Goal: Task Accomplishment & Management: Manage account settings

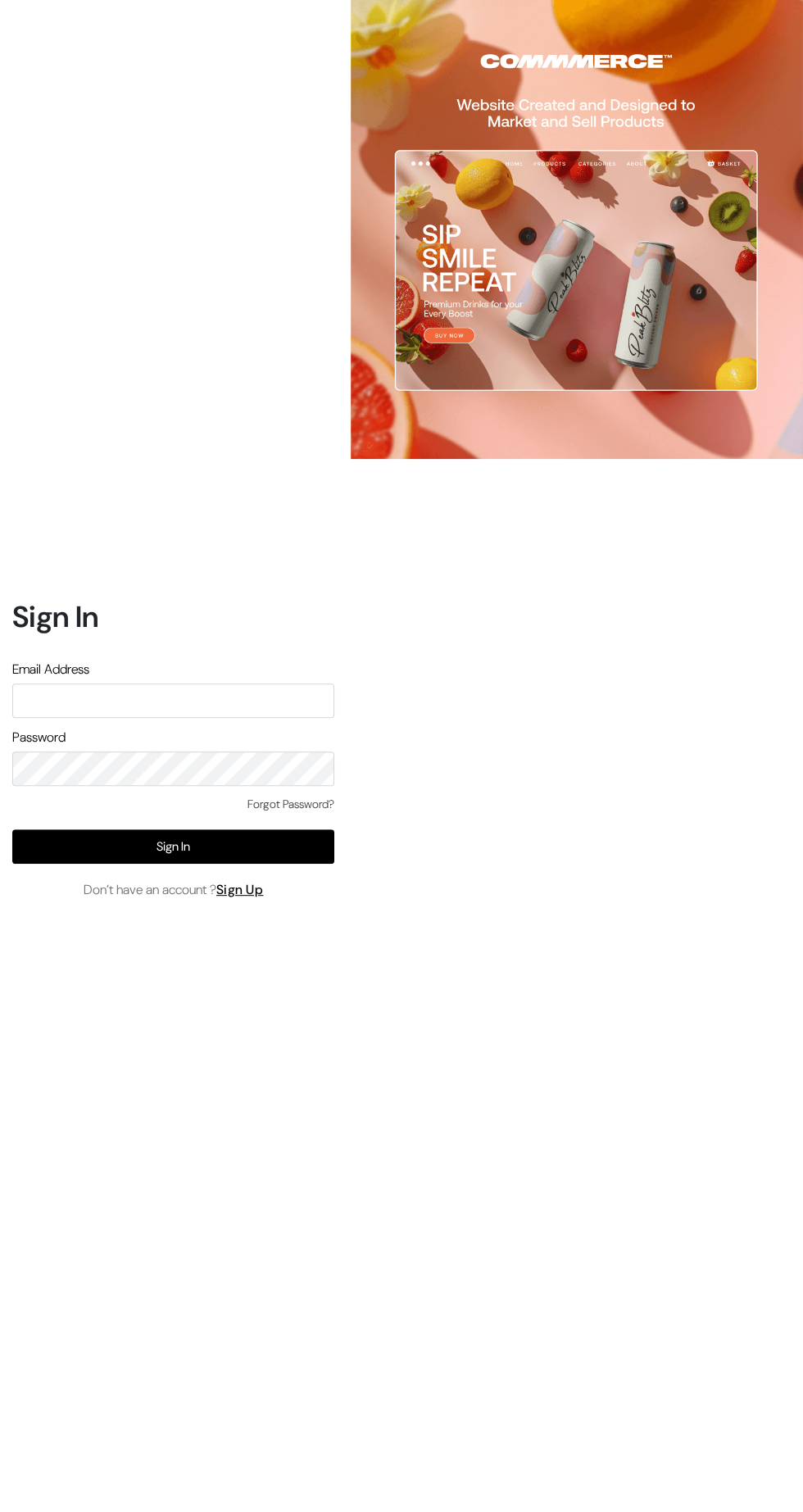
click at [213, 718] on input "text" at bounding box center [174, 700] width 322 height 34
type input "pharmacy.kirti@gmail.com"
click at [272, 864] on button "Sign In" at bounding box center [174, 846] width 322 height 34
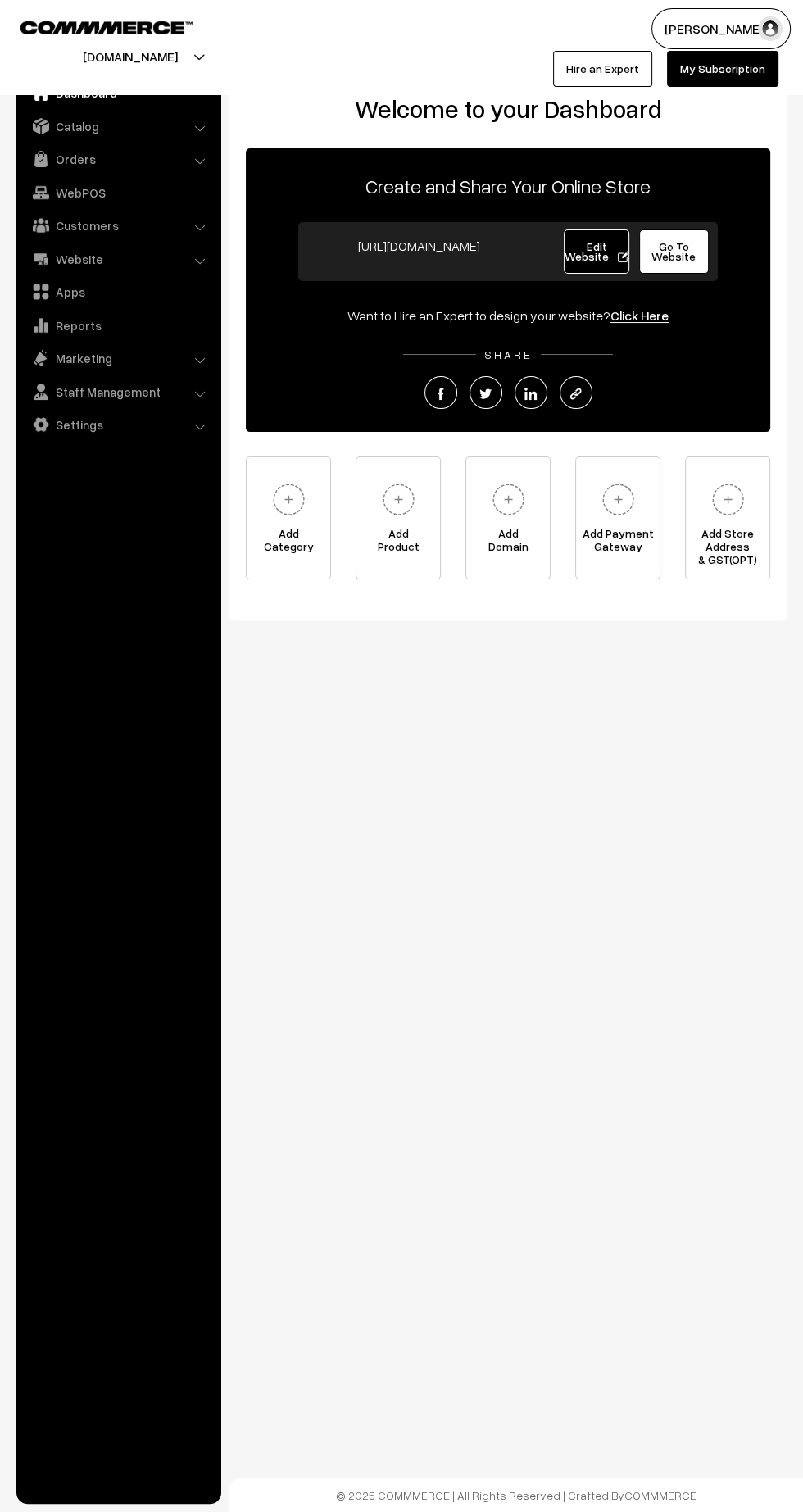
click at [95, 161] on link "Orders" at bounding box center [118, 160] width 195 height 30
click at [81, 183] on link "Orders" at bounding box center [134, 182] width 162 height 17
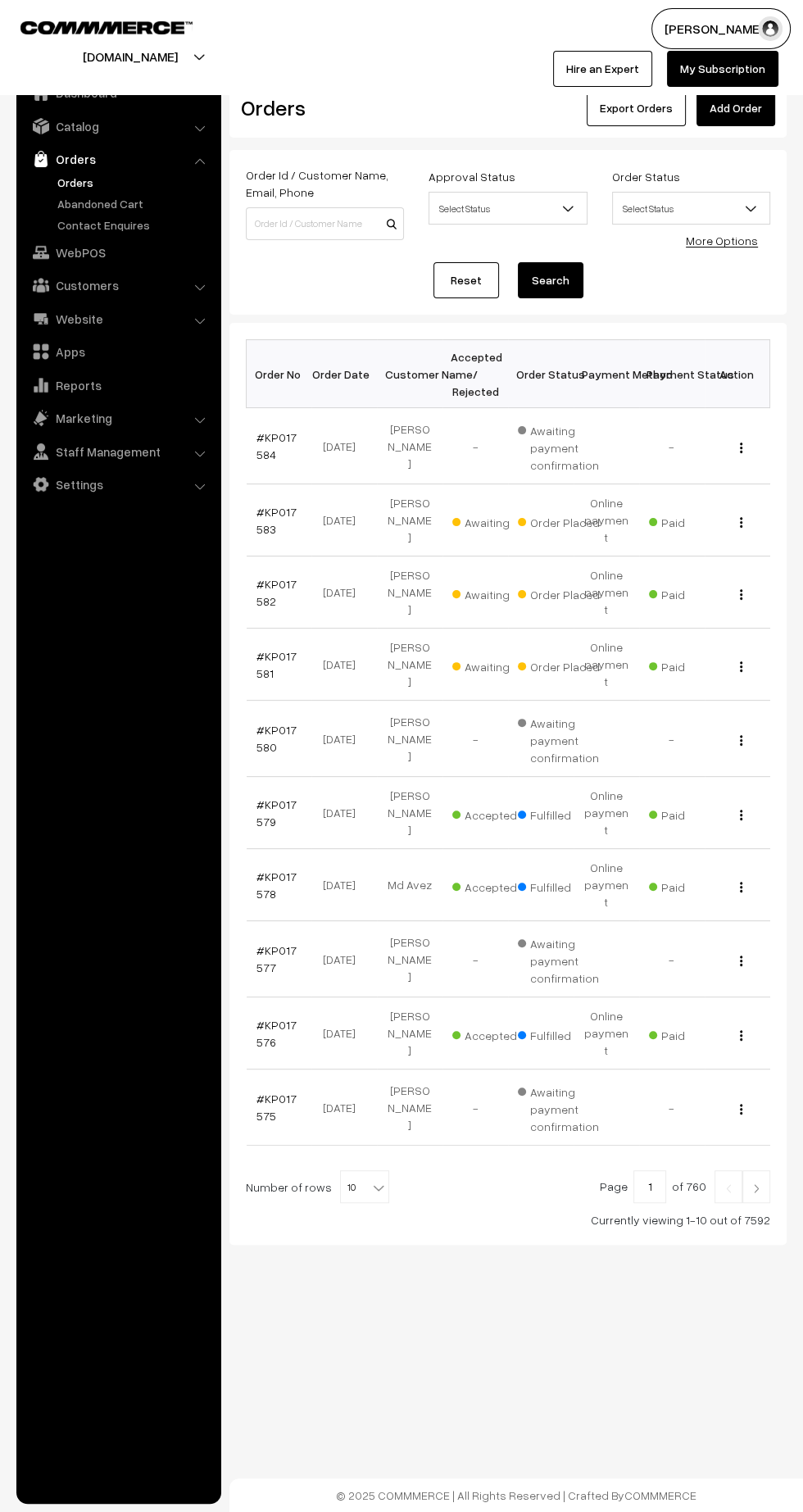
click at [261, 649] on link "#KP017581" at bounding box center [277, 664] width 40 height 31
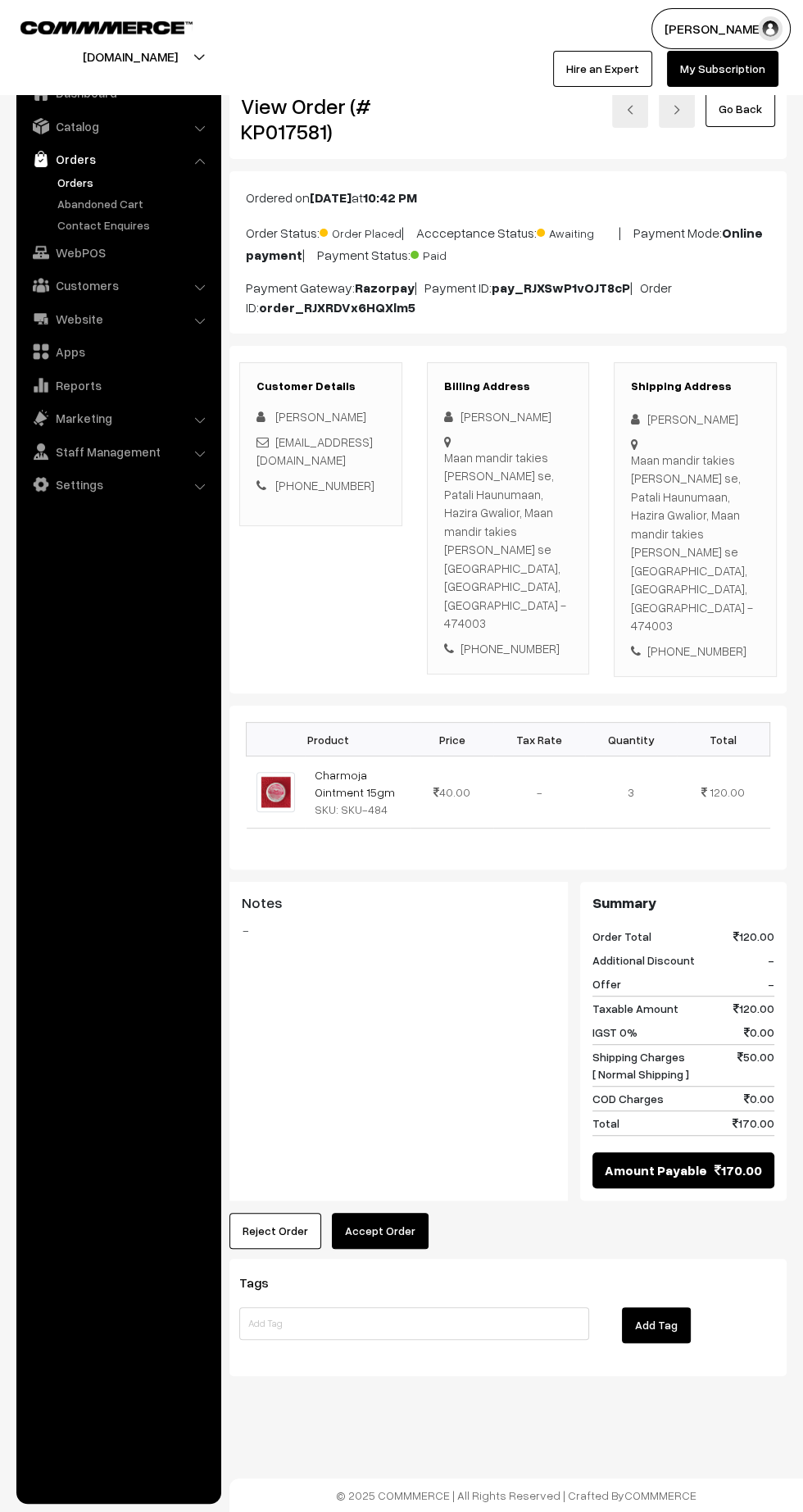
click at [410, 1213] on button "Accept Order" at bounding box center [379, 1230] width 96 height 36
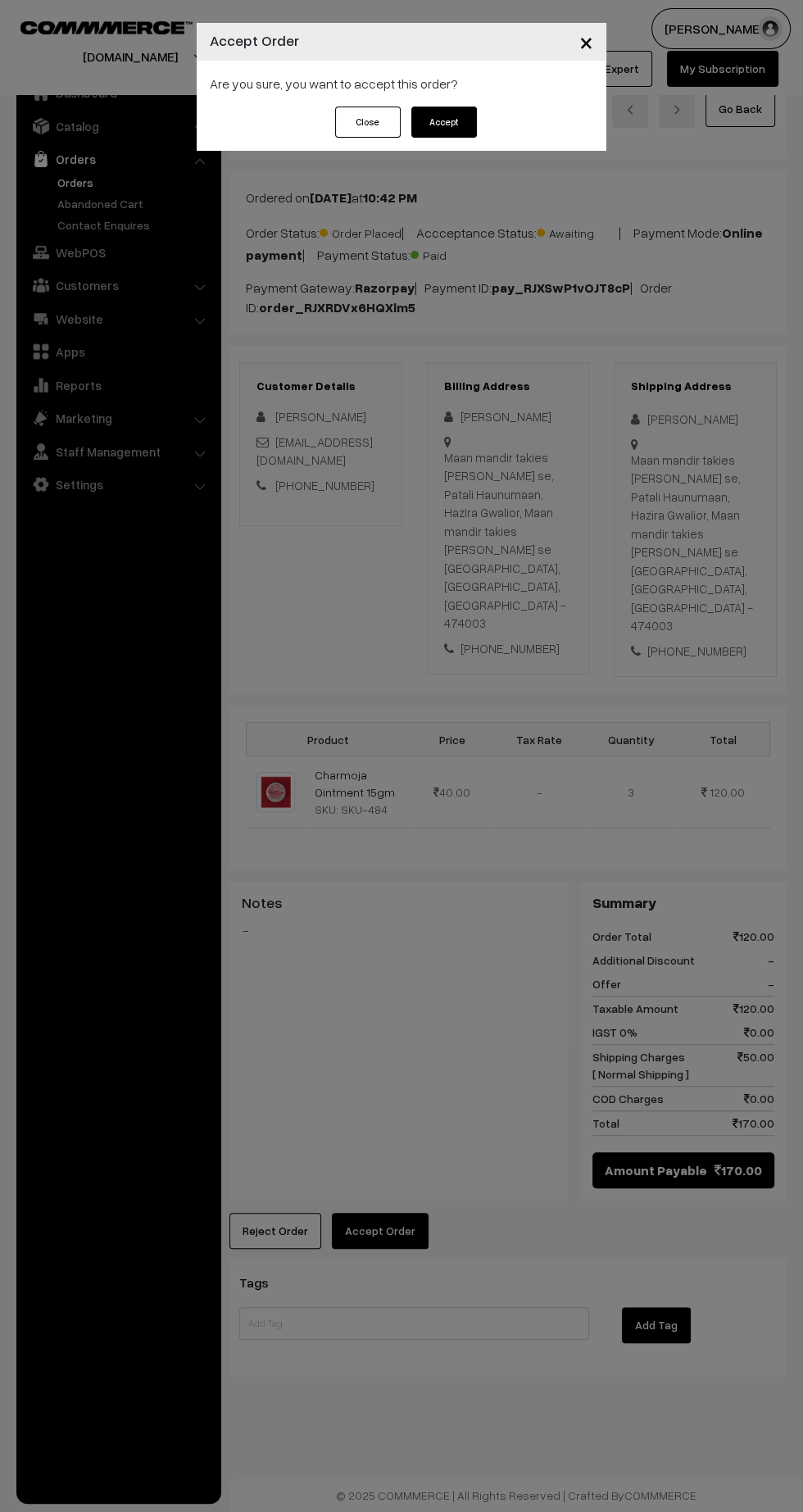
click at [391, 1174] on div "× Accept Order Are you sure, you want to accept this order? Close Accept" at bounding box center [401, 756] width 803 height 1512
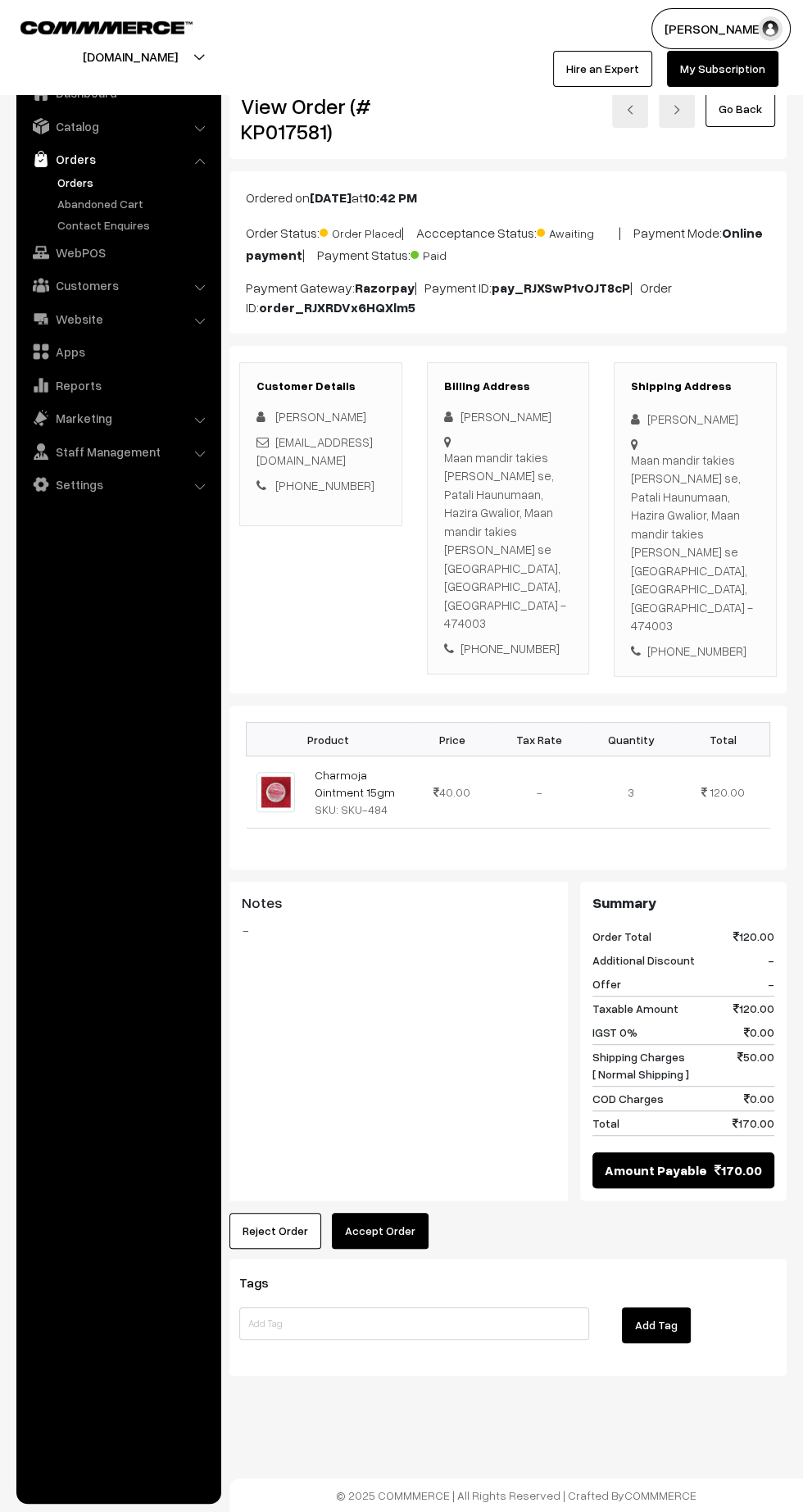
click at [401, 1213] on button "Accept Order" at bounding box center [379, 1230] width 96 height 36
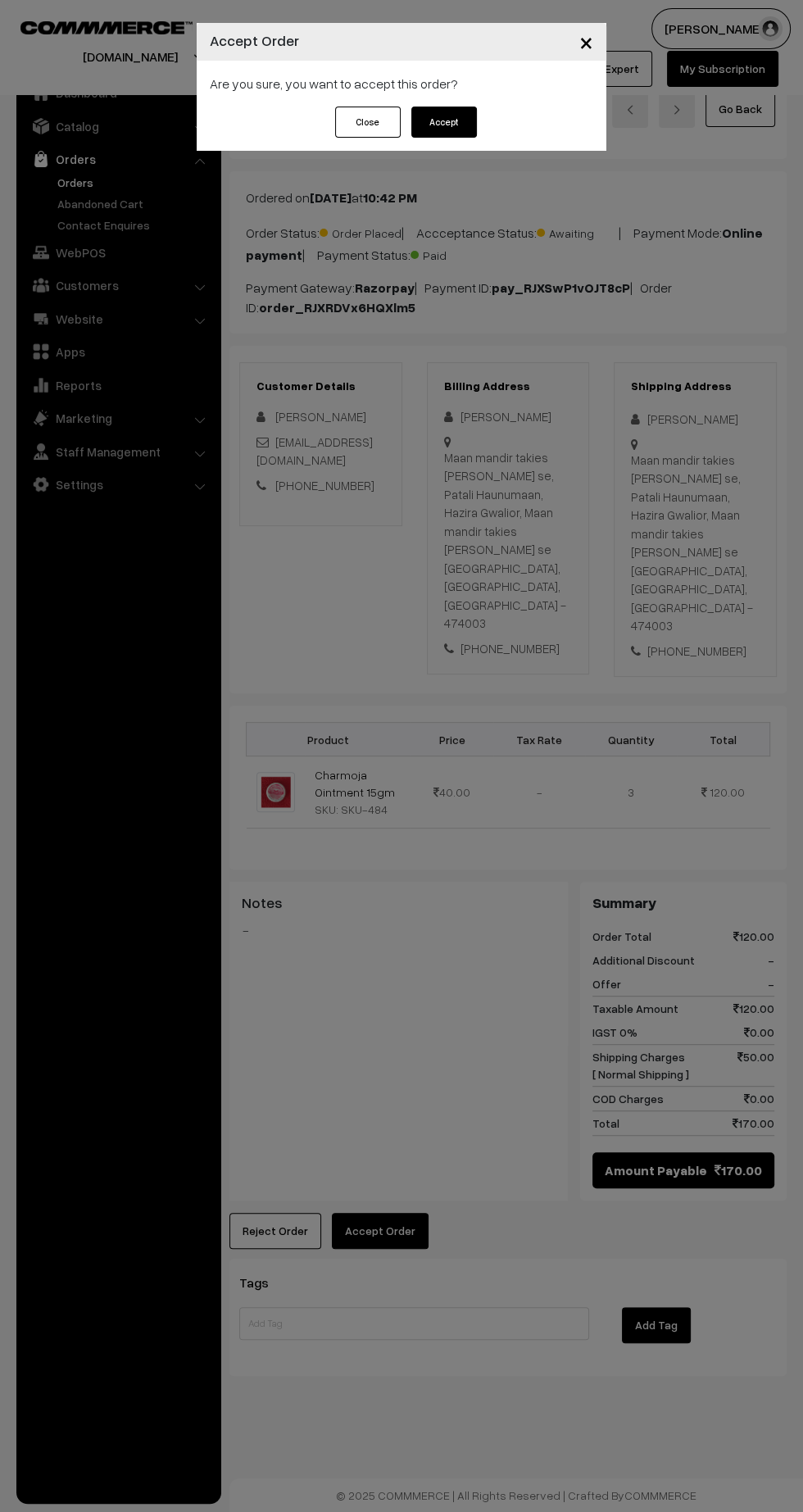
click at [472, 132] on button "Accept" at bounding box center [443, 121] width 66 height 31
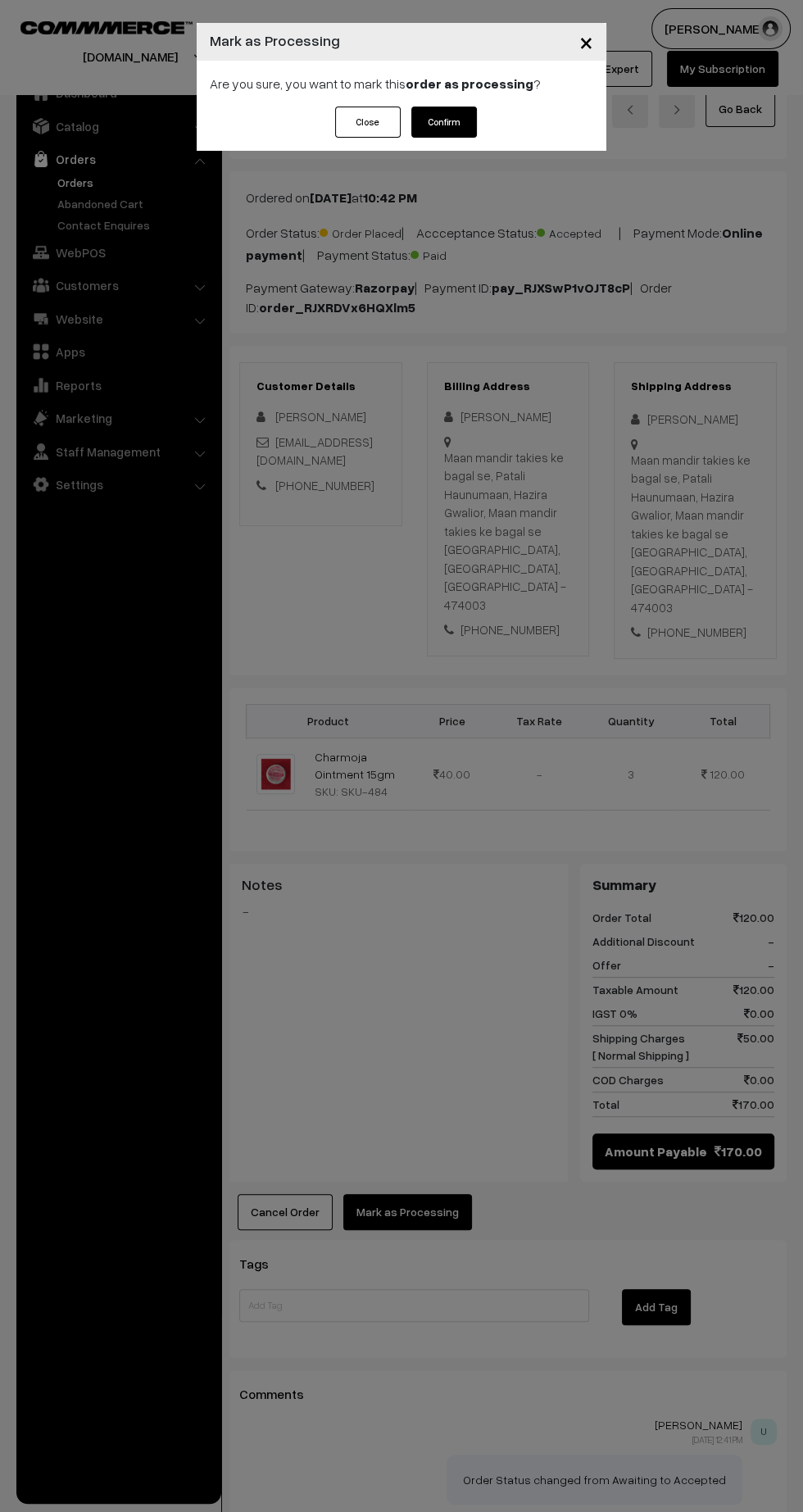
click at [465, 129] on button "Confirm" at bounding box center [443, 121] width 66 height 31
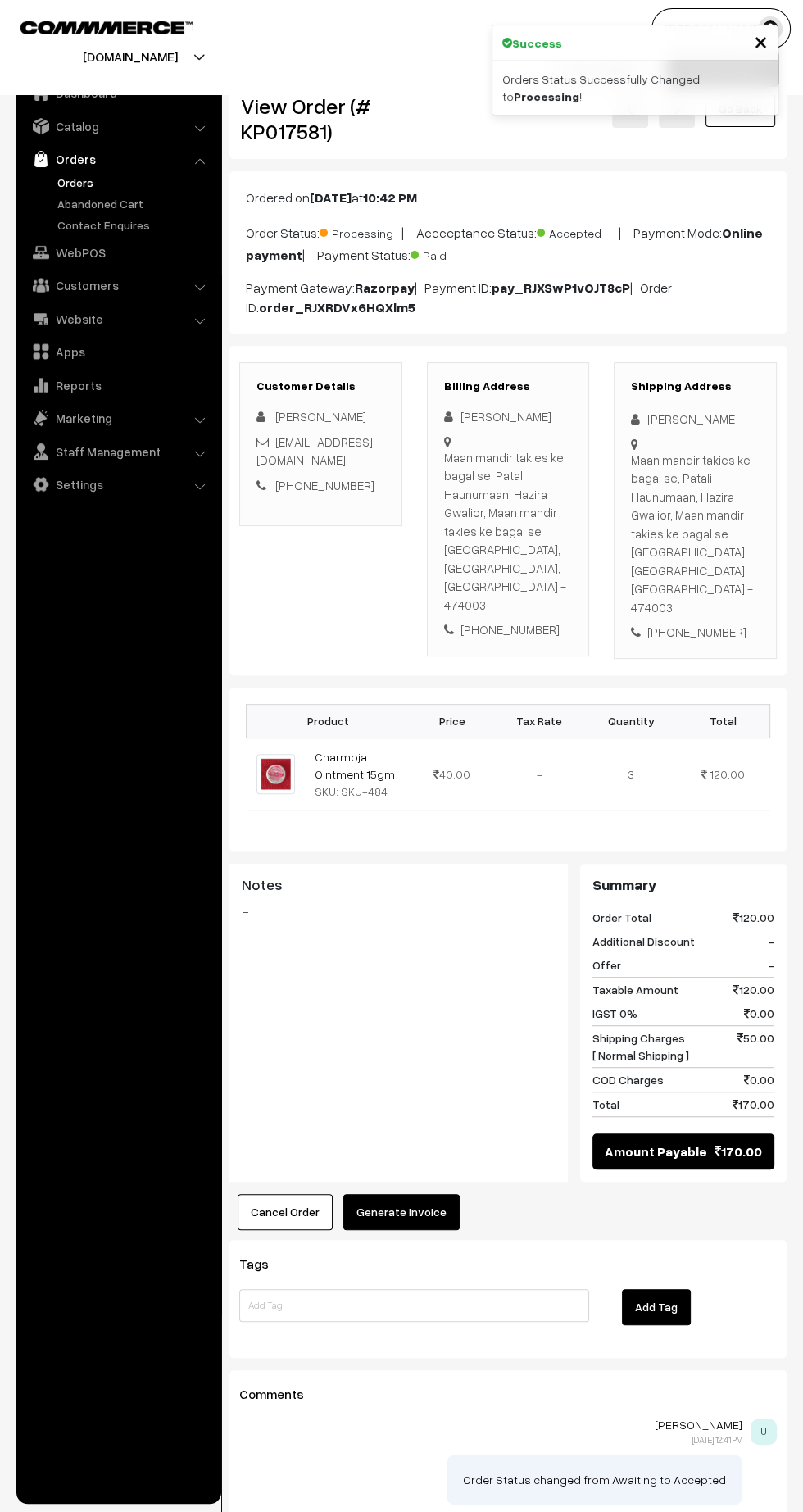
click at [405, 1194] on button "Generate Invoice" at bounding box center [401, 1211] width 116 height 36
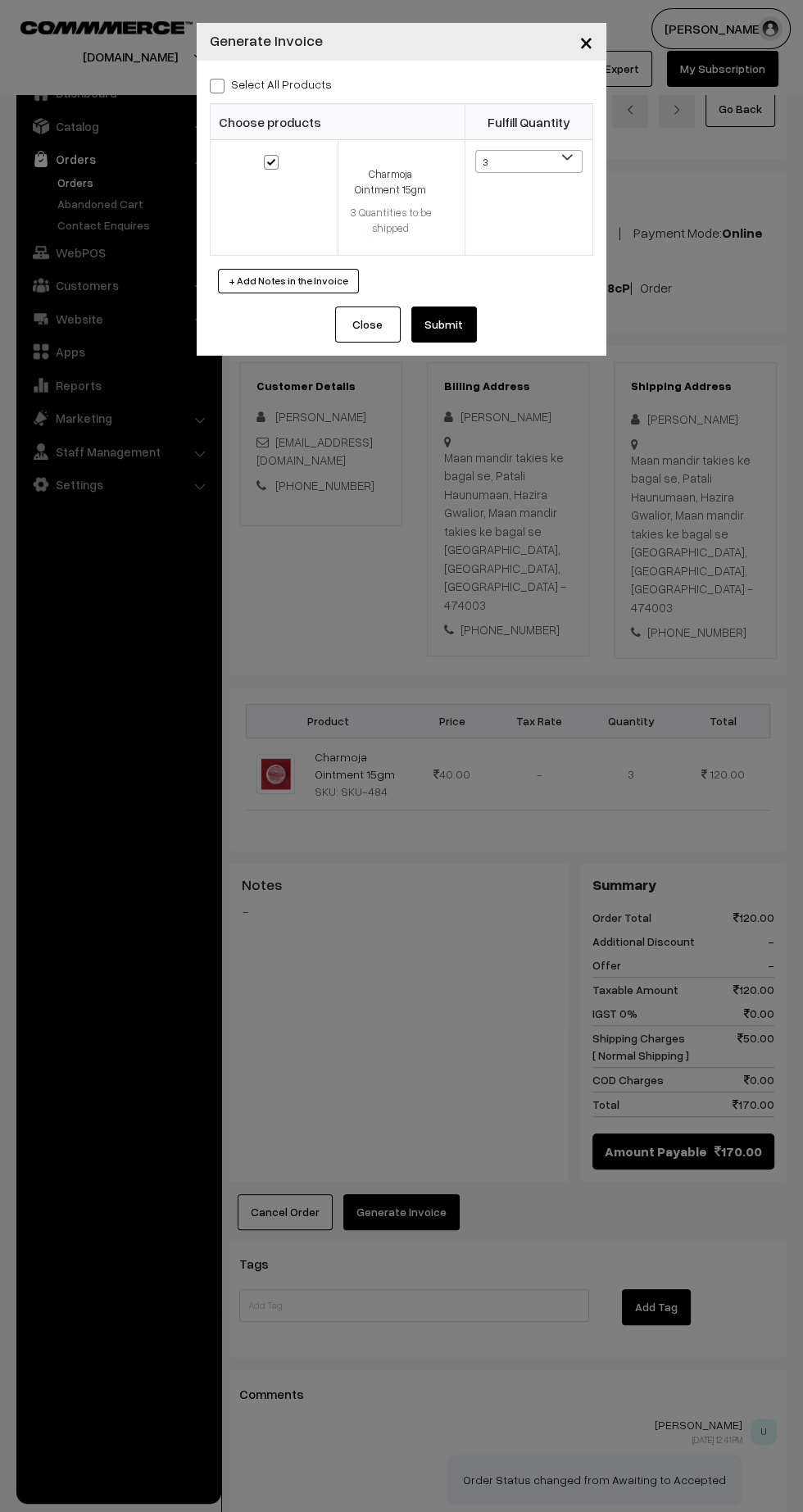
click at [470, 334] on button "Submit" at bounding box center [443, 324] width 66 height 36
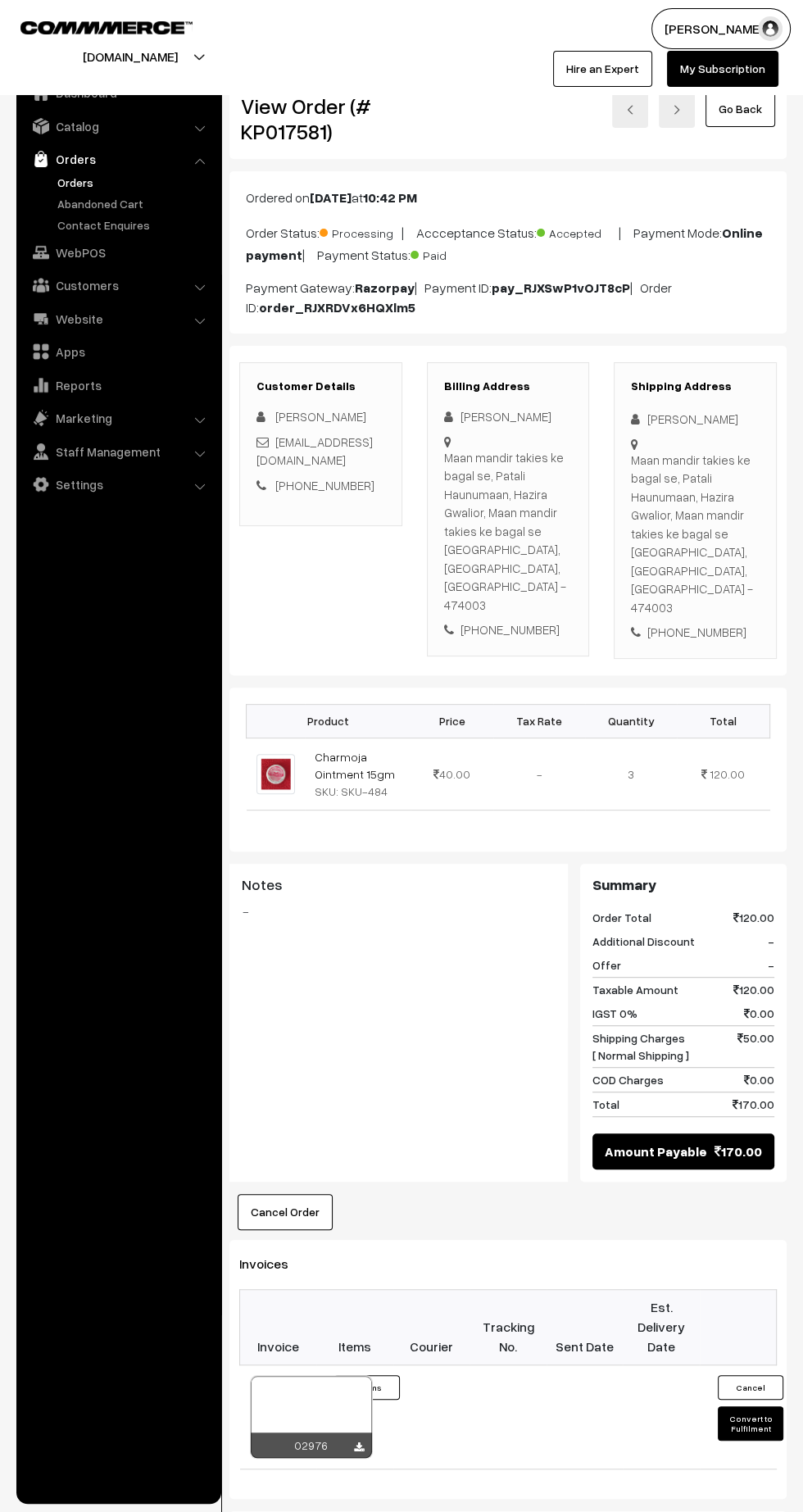
click at [358, 1442] on icon at bounding box center [359, 1447] width 10 height 11
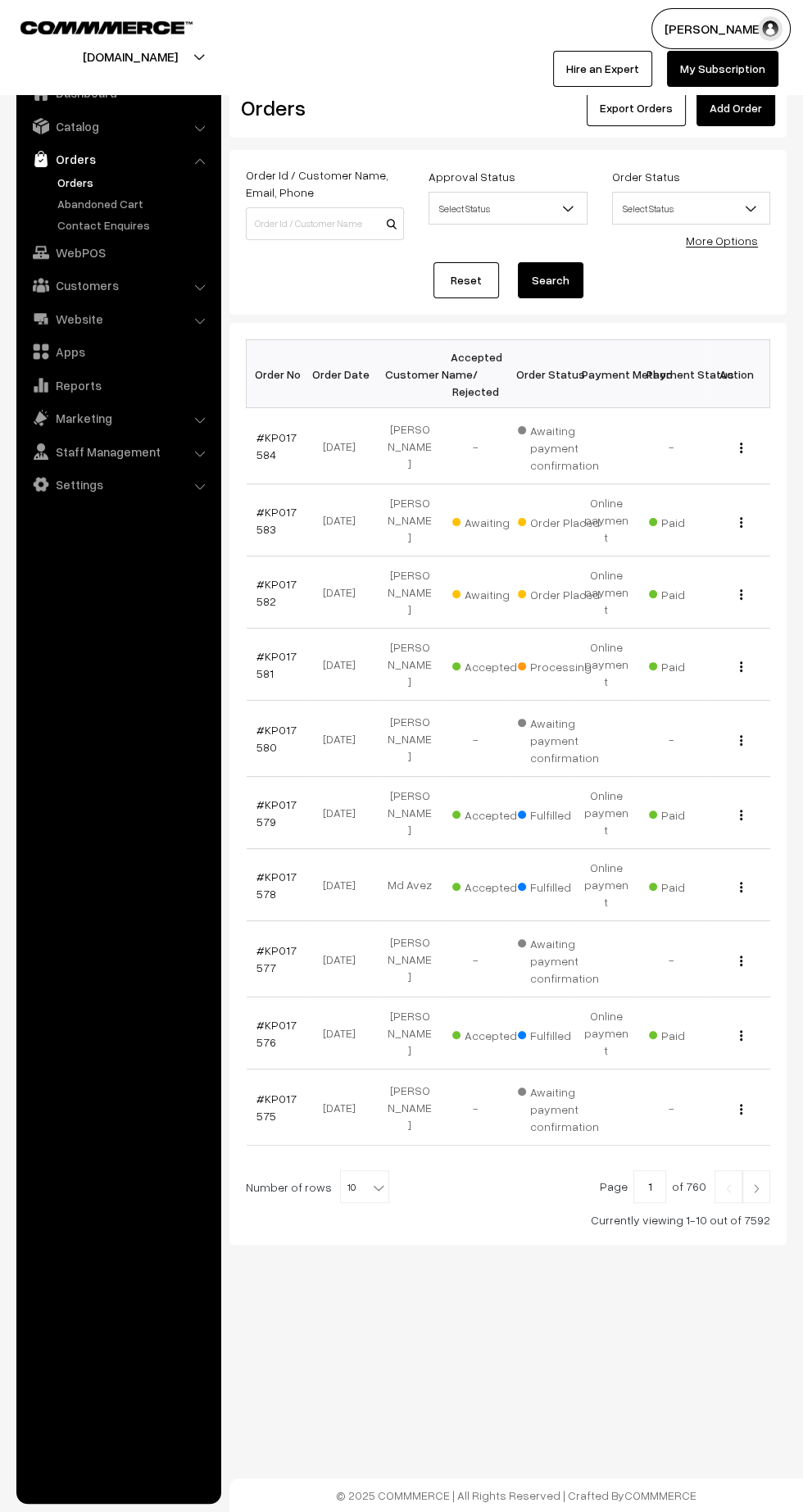
click at [262, 577] on link "#KP017582" at bounding box center [277, 592] width 40 height 31
click at [262, 516] on link "#KP017583" at bounding box center [277, 520] width 40 height 31
click at [262, 452] on link "#KP017584" at bounding box center [277, 445] width 40 height 31
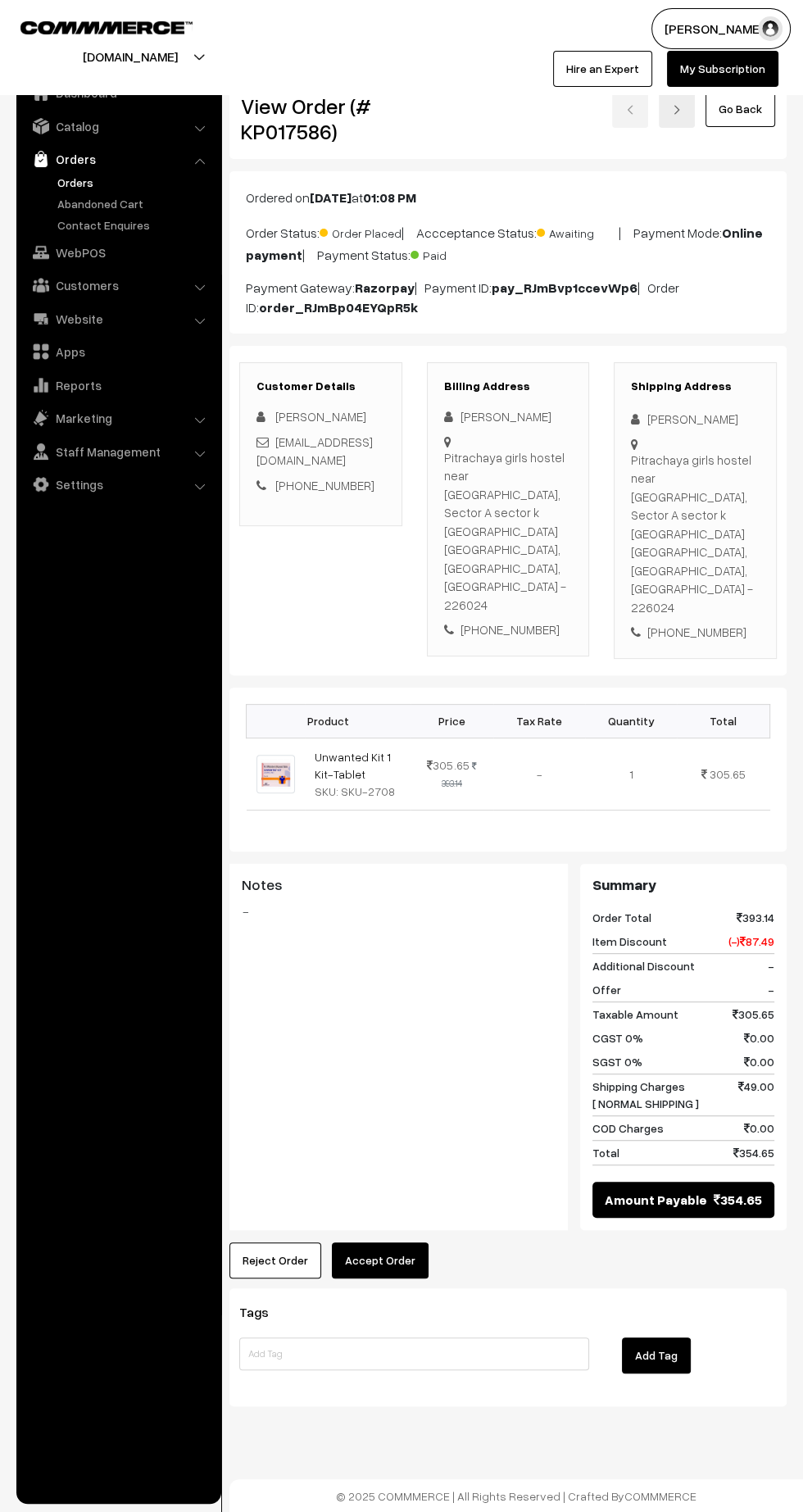
click at [258, 1242] on button "Reject Order" at bounding box center [275, 1259] width 91 height 36
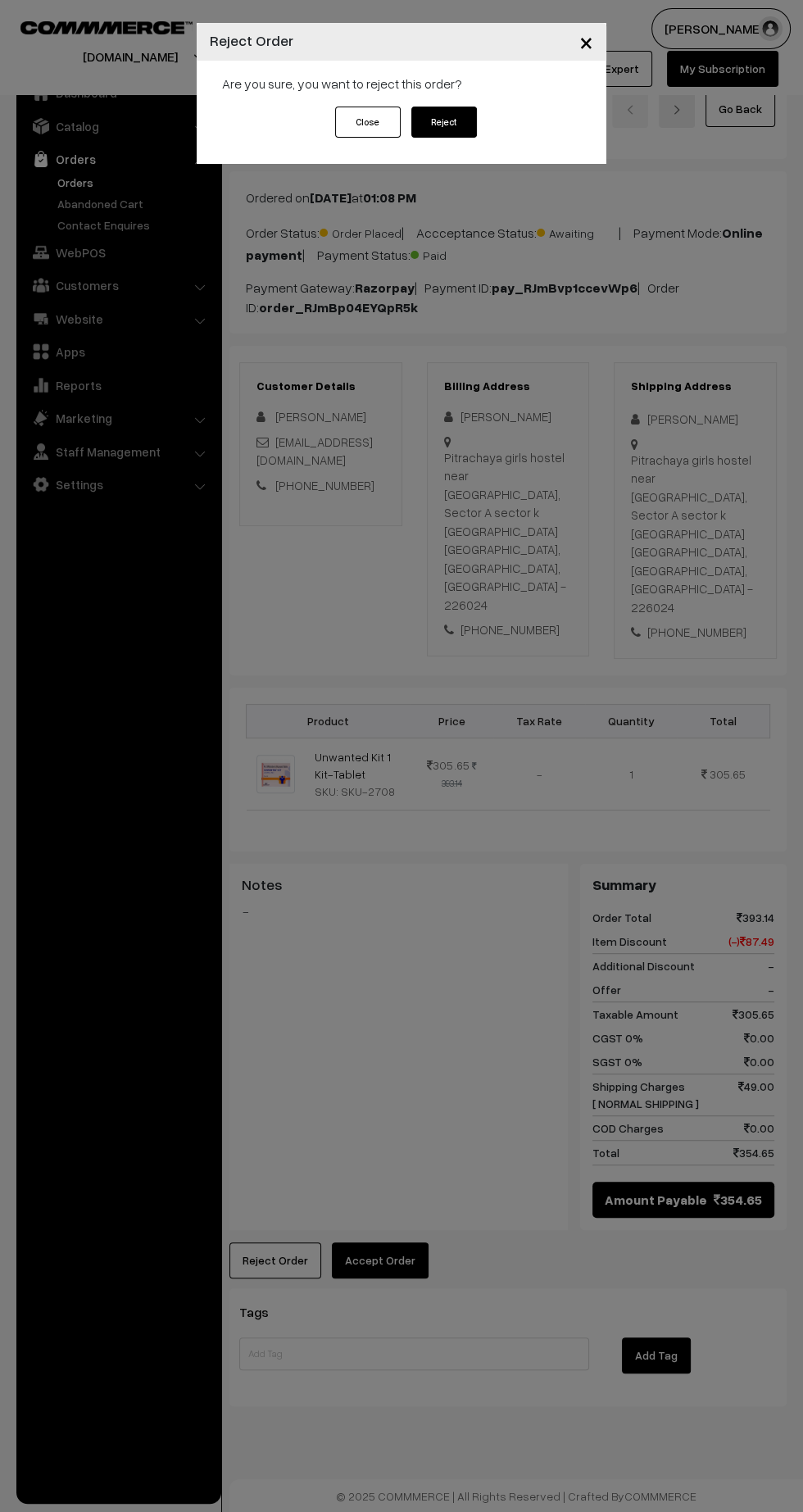
click at [443, 121] on button "Reject" at bounding box center [443, 121] width 66 height 31
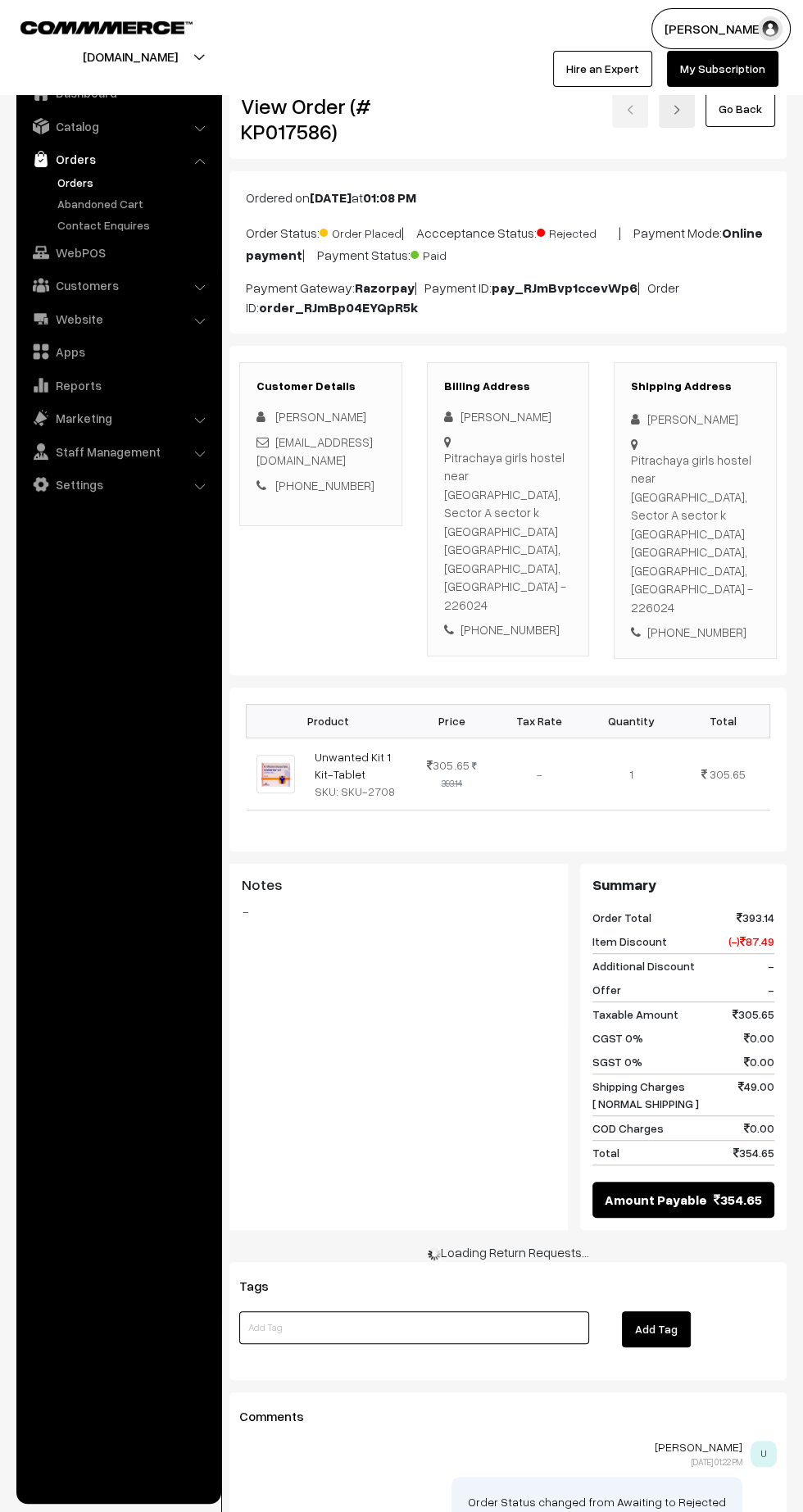
click at [311, 1311] on input at bounding box center [414, 1327] width 350 height 32
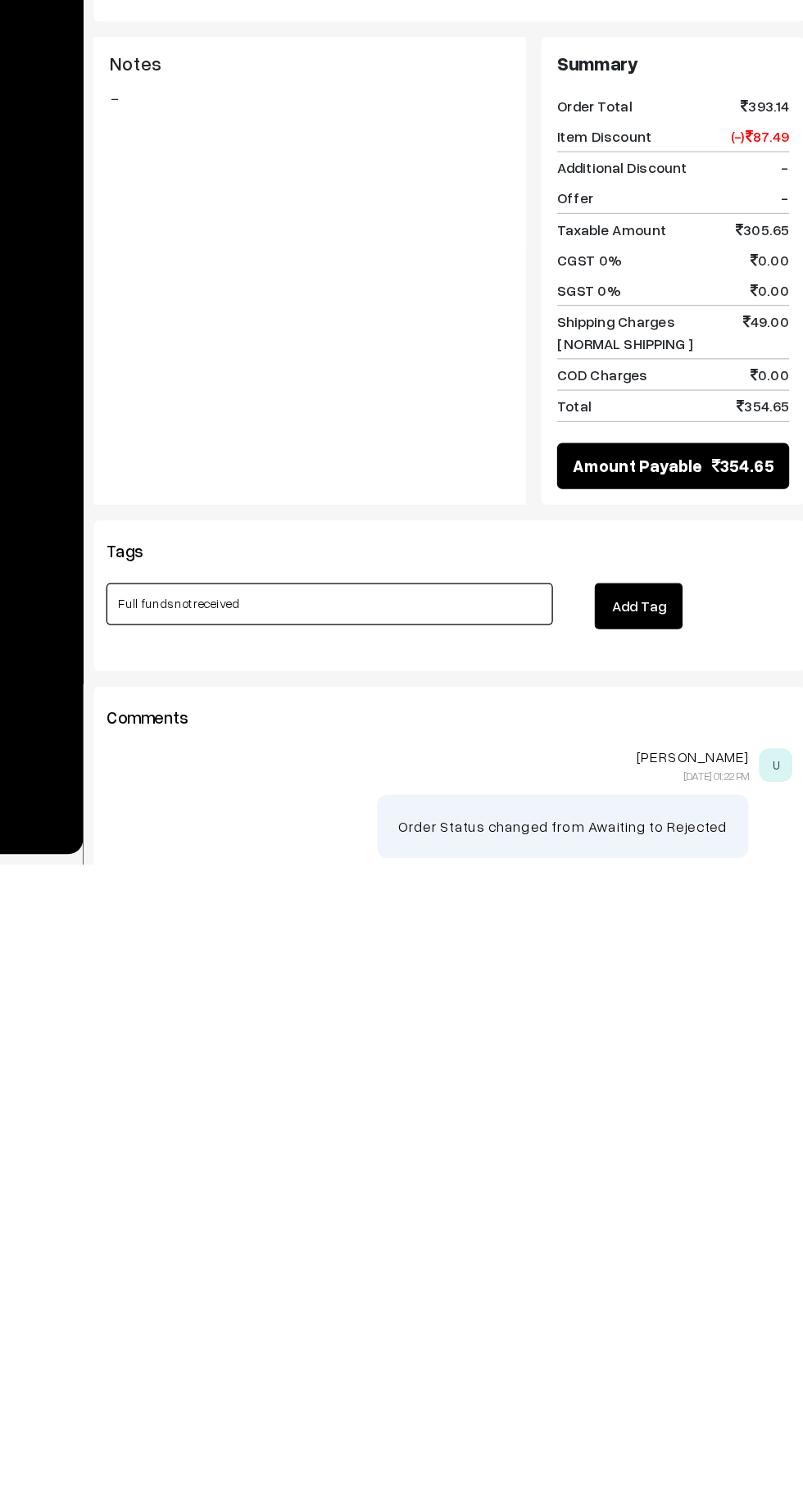
type input "Full funds not received"
click at [668, 1292] on button "Add Tag" at bounding box center [656, 1309] width 69 height 36
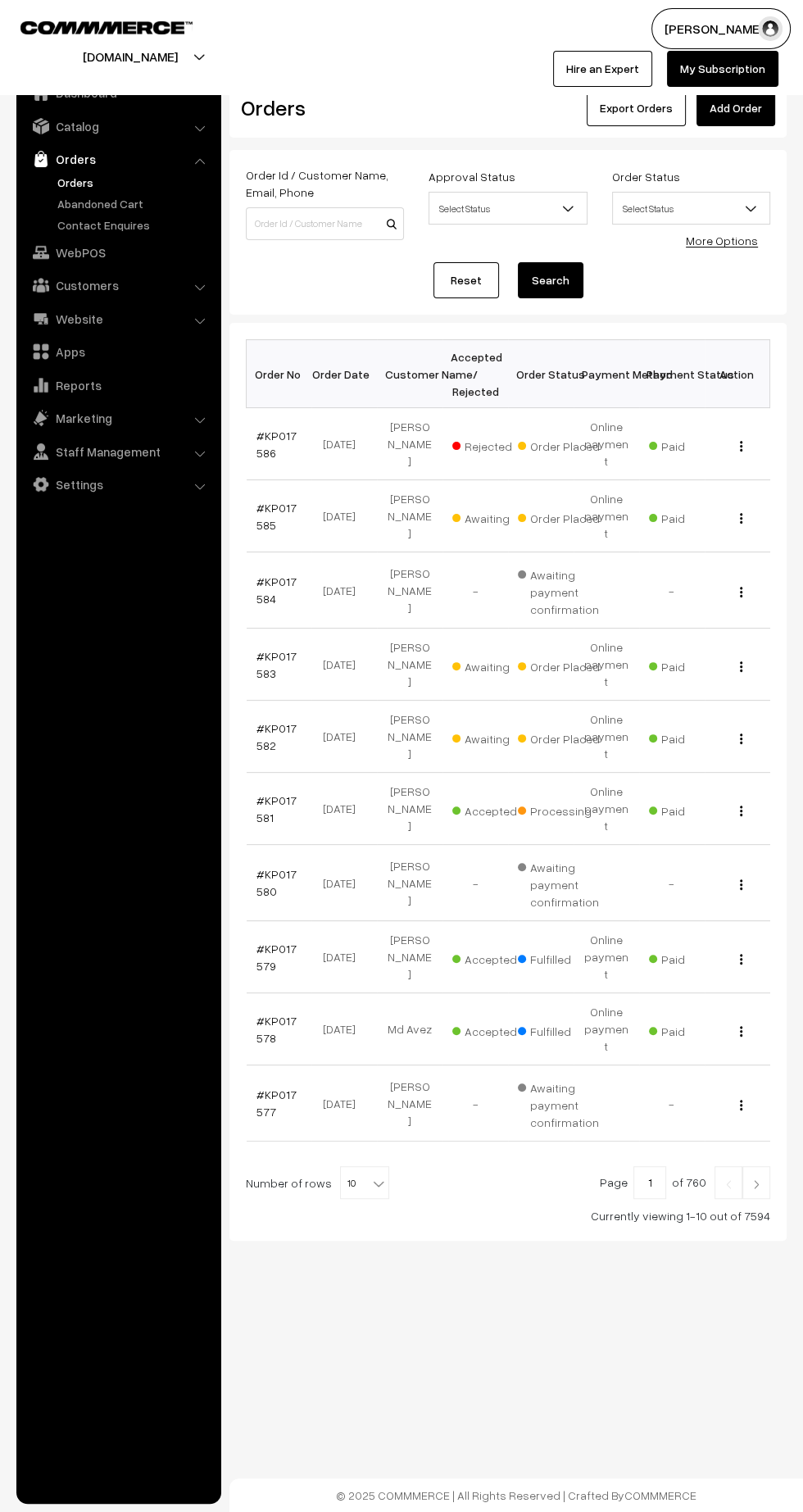
click at [274, 501] on link "#KP017585" at bounding box center [277, 516] width 40 height 31
click at [262, 501] on link "#KP017585" at bounding box center [277, 516] width 40 height 31
click at [261, 501] on link "#KP017585" at bounding box center [277, 516] width 40 height 31
click at [264, 501] on link "#KP017585" at bounding box center [277, 516] width 40 height 31
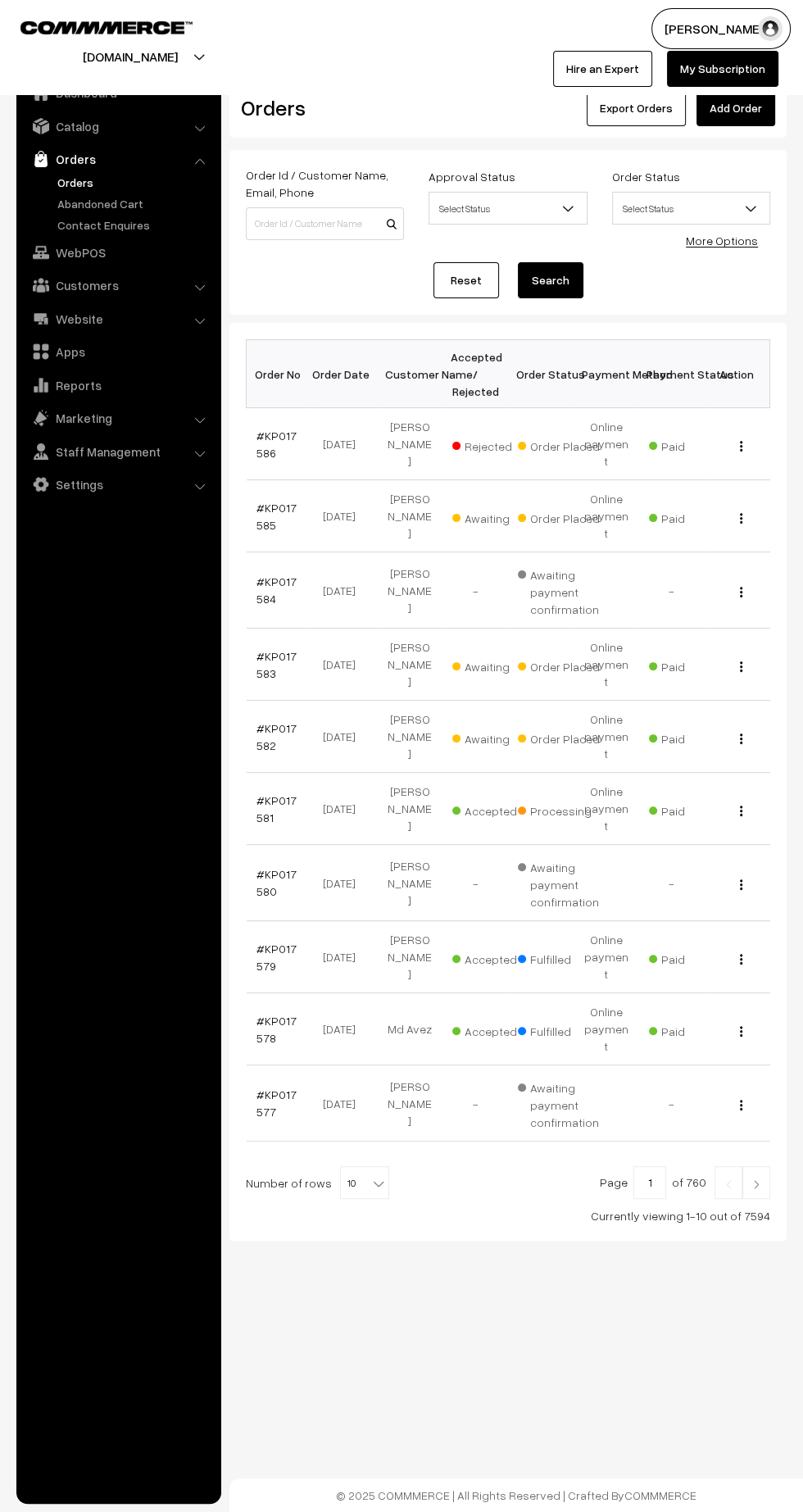
click at [262, 442] on link "#KP017586" at bounding box center [277, 444] width 40 height 31
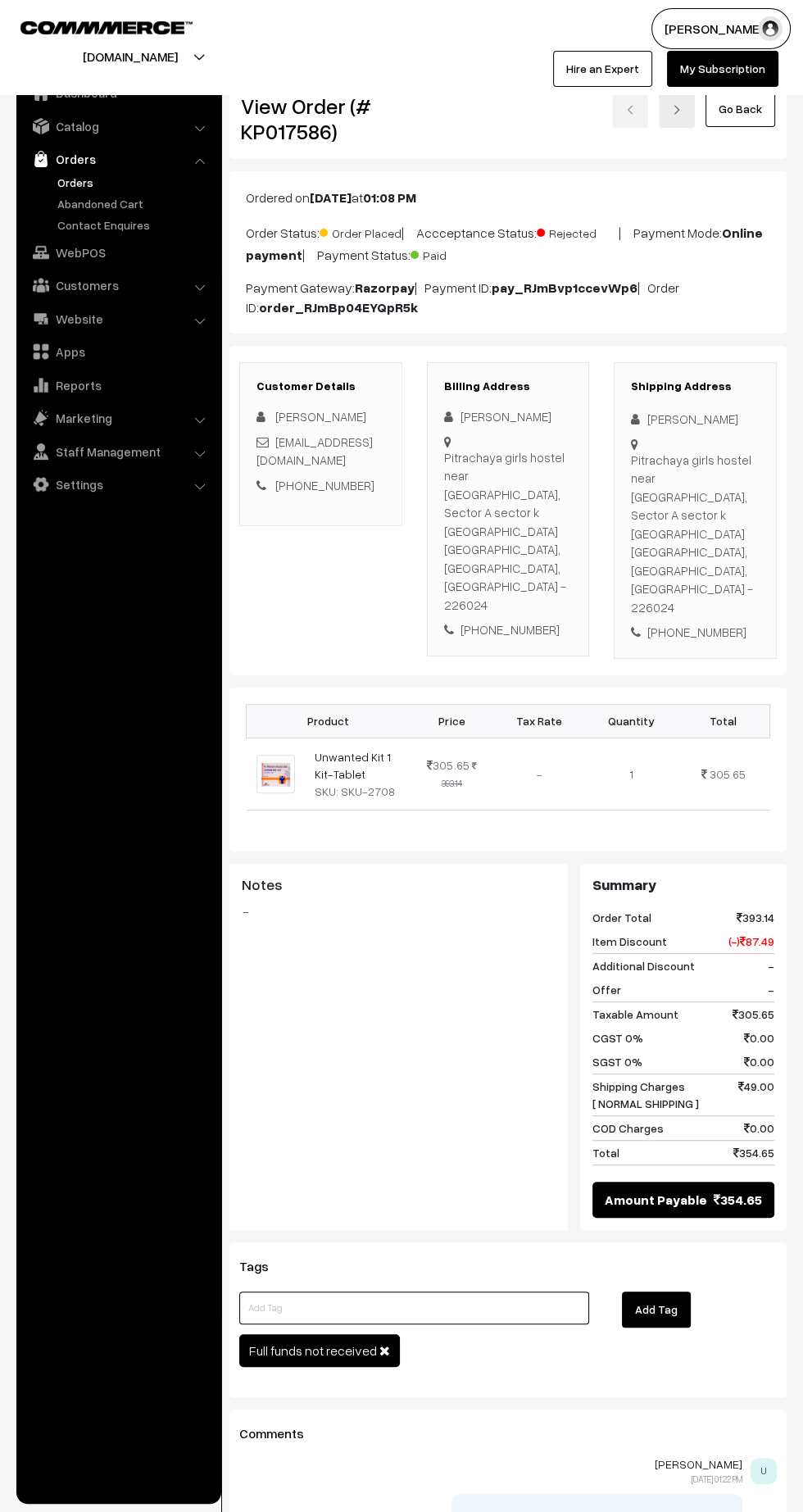
click at [479, 1292] on input at bounding box center [414, 1308] width 350 height 32
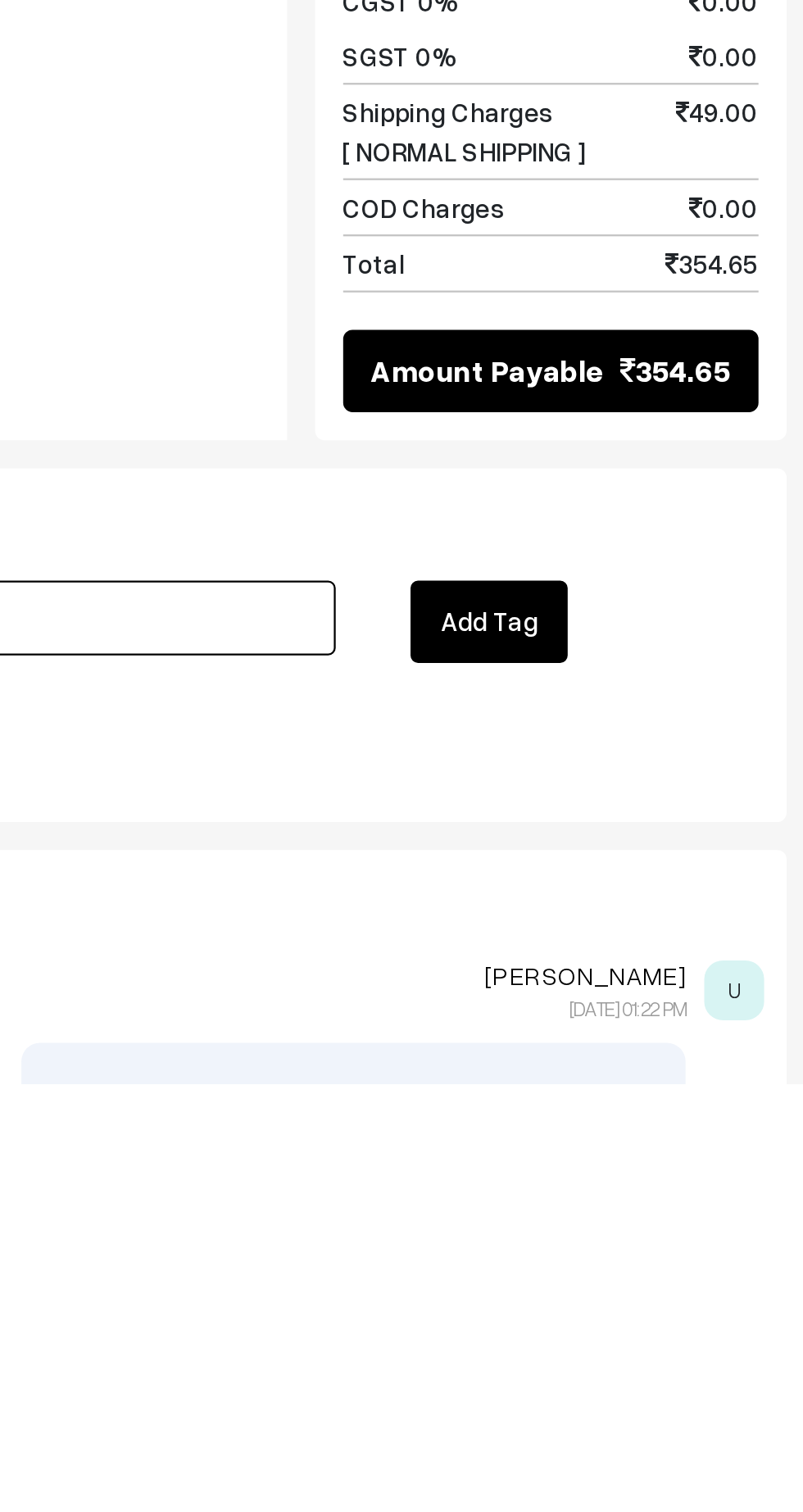
type input "Refund done"
click at [657, 1292] on button "Add Tag" at bounding box center [656, 1309] width 69 height 36
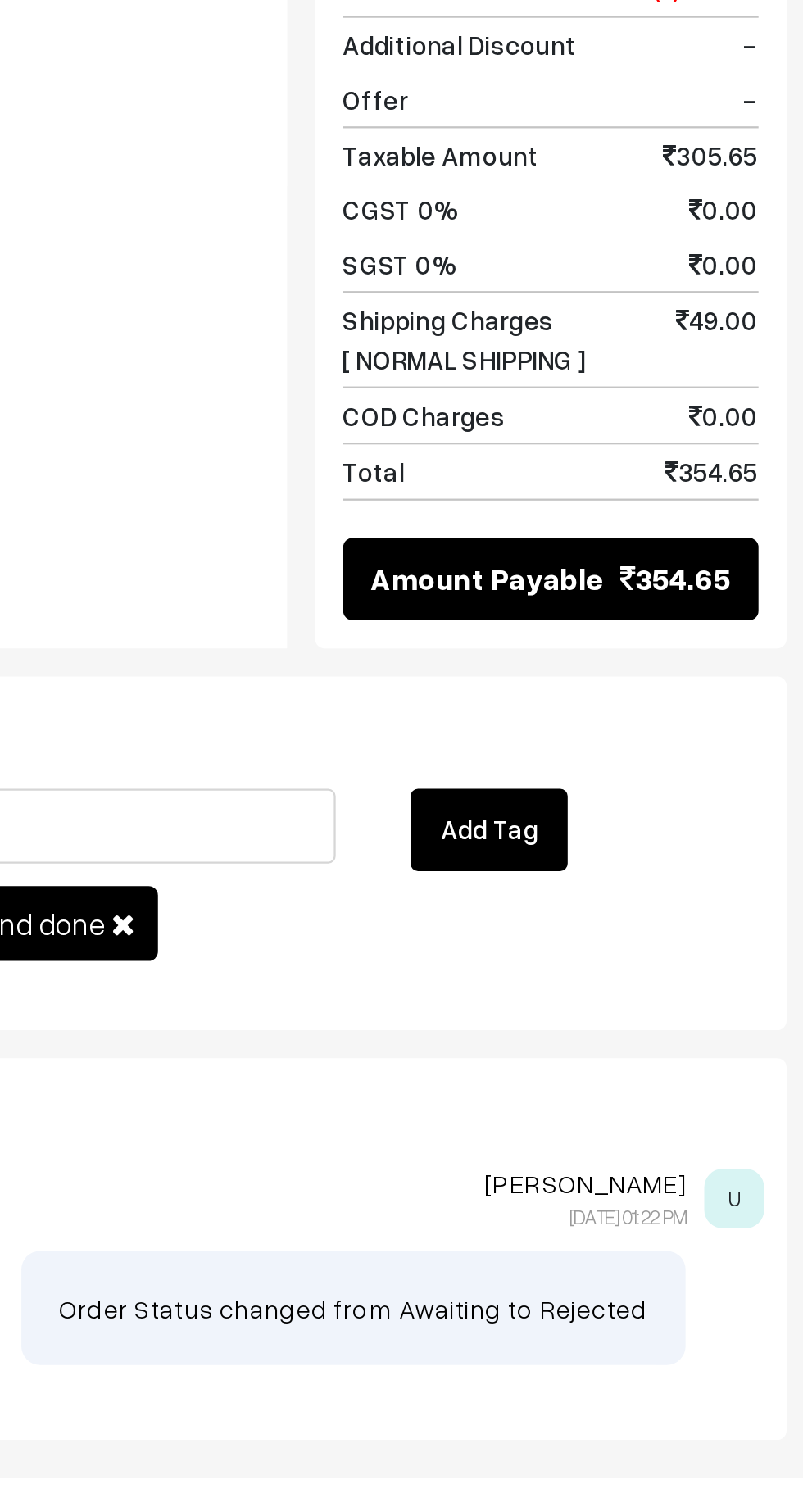
scroll to position [106, 0]
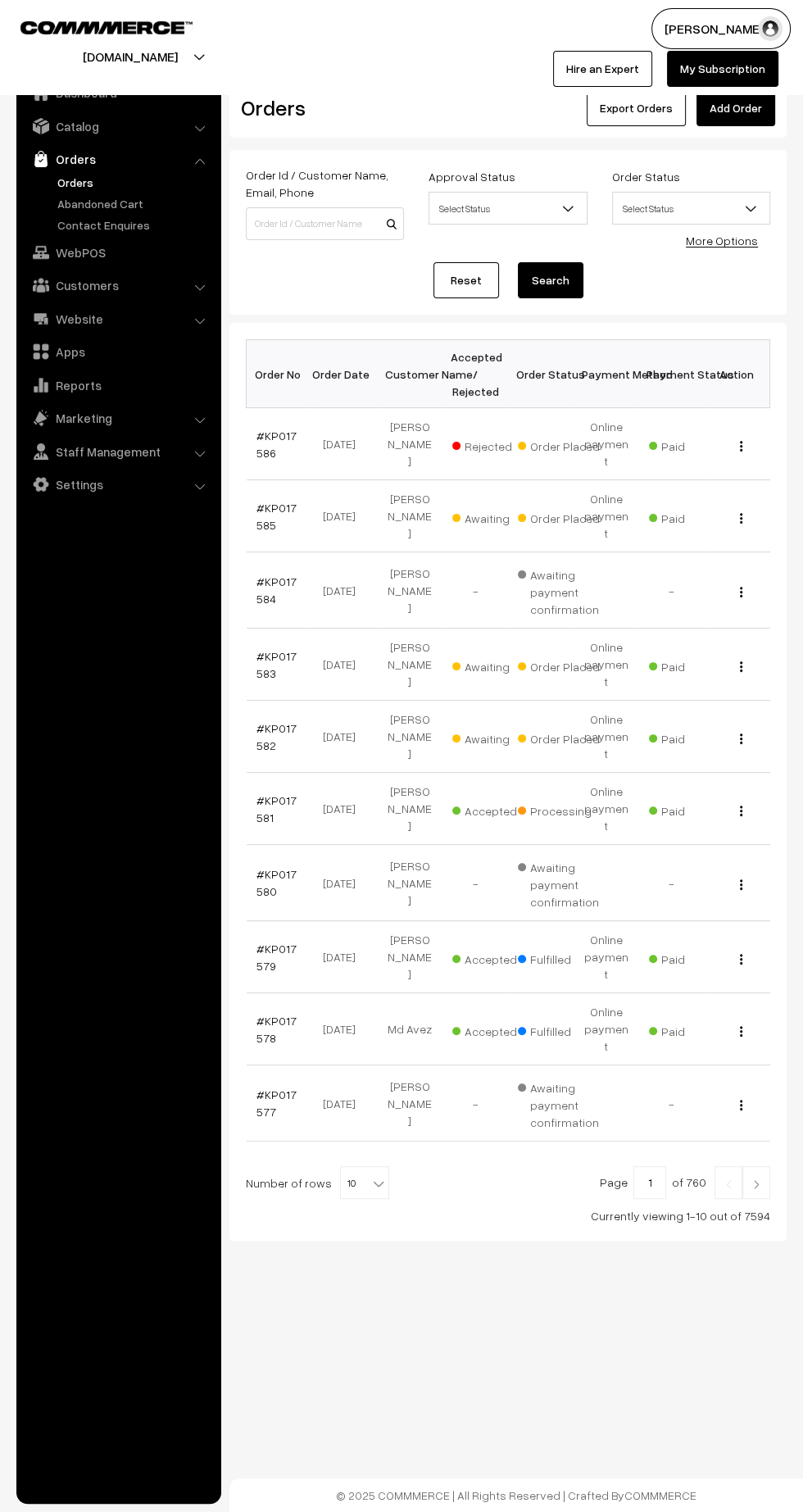
click at [263, 649] on link "#KP017583" at bounding box center [277, 664] width 40 height 31
